Goal: Task Accomplishment & Management: Manage account settings

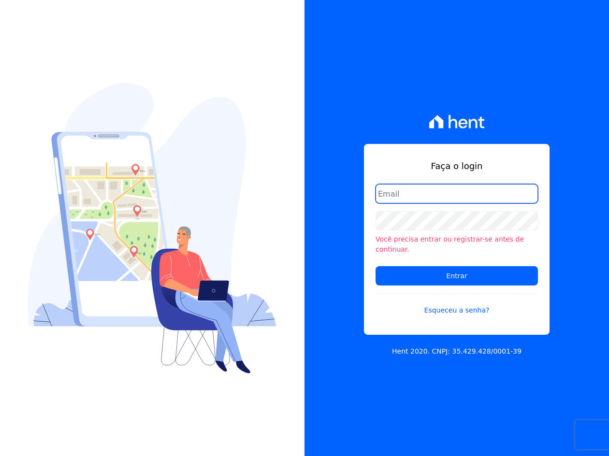
click at [453, 195] on input "email" at bounding box center [457, 193] width 162 height 19
type input "[EMAIL_ADDRESS][DOMAIN_NAME]"
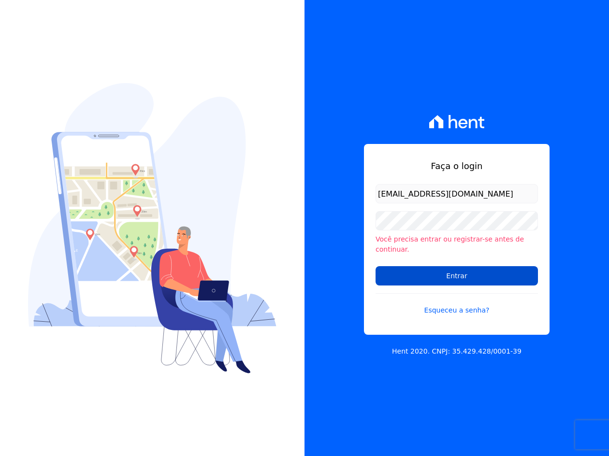
click at [445, 272] on input "Entrar" at bounding box center [457, 275] width 162 height 19
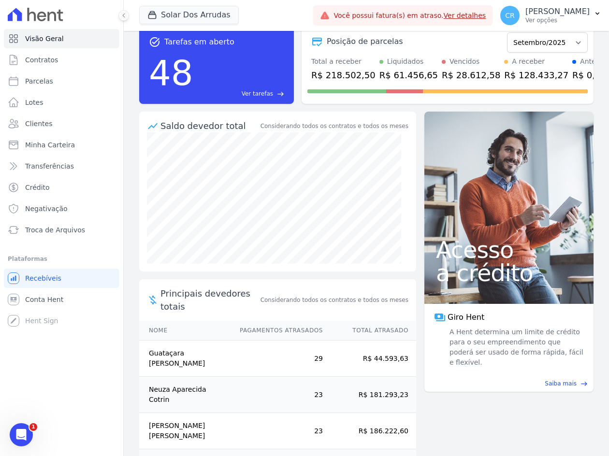
scroll to position [68, 0]
